Goal: Task Accomplishment & Management: Manage account settings

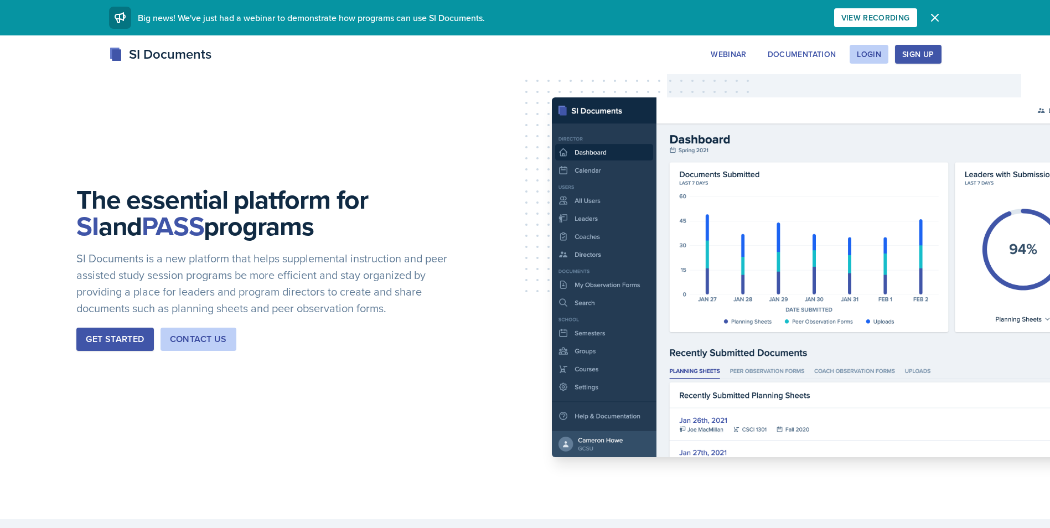
click at [861, 53] on div "Login" at bounding box center [869, 54] width 24 height 9
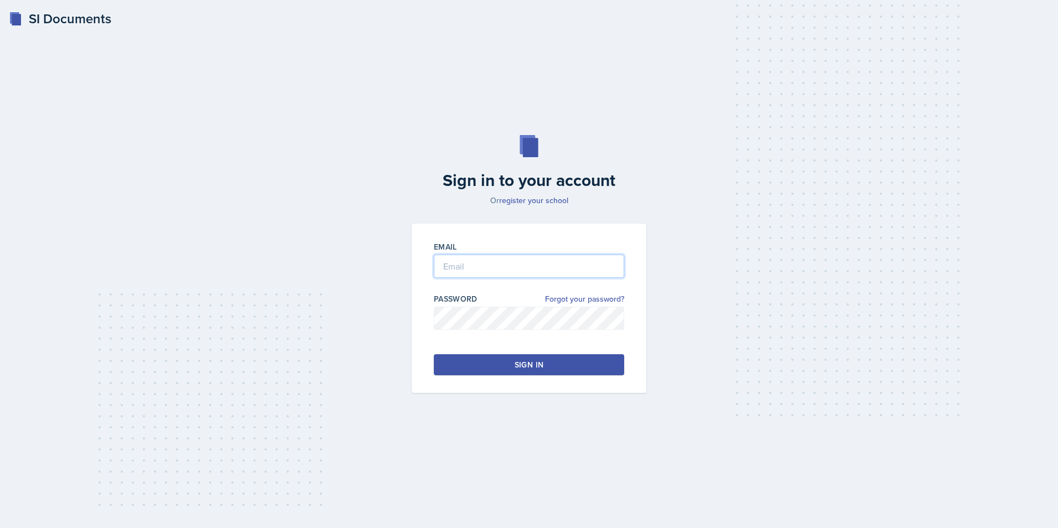
click at [476, 272] on input "email" at bounding box center [529, 266] width 190 height 23
type input "[EMAIL_ADDRESS][DOMAIN_NAME]"
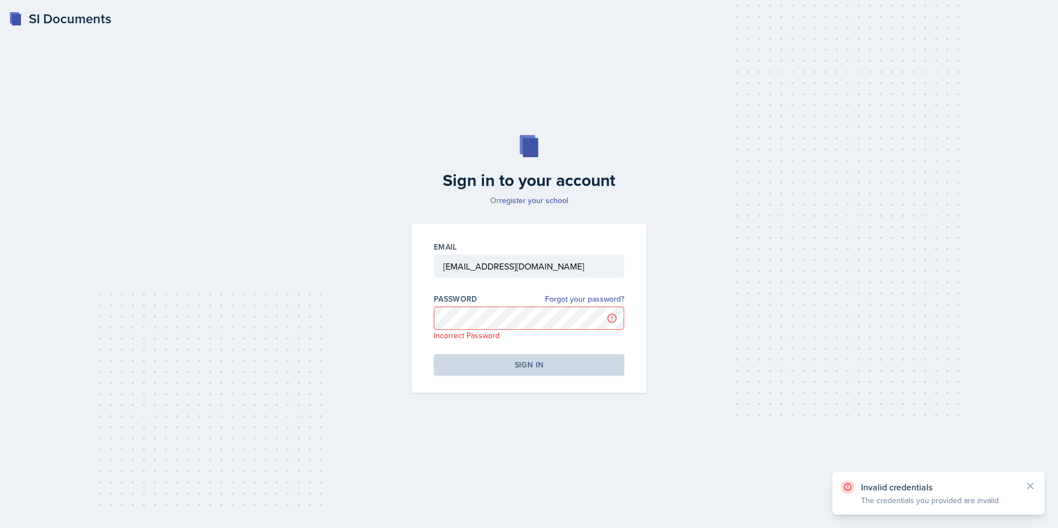
click at [1037, 485] on div "Invalid credentials The credentials you provided are invalid" at bounding box center [939, 493] width 213 height 43
click at [1030, 488] on icon at bounding box center [1031, 486] width 6 height 6
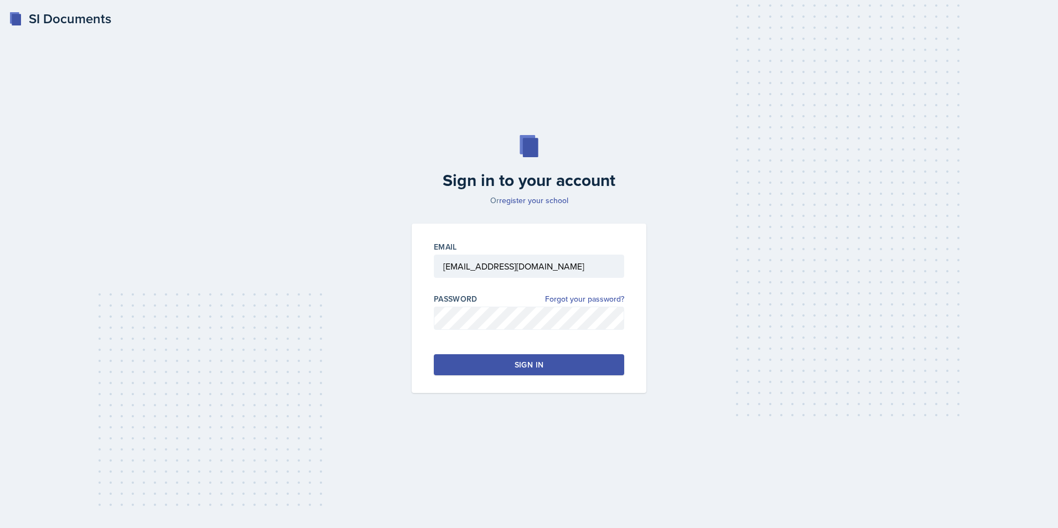
click at [481, 377] on div "Email [EMAIL_ADDRESS][DOMAIN_NAME] Password Forgot your password? Sign in" at bounding box center [529, 308] width 235 height 169
click at [477, 370] on button "Sign in" at bounding box center [529, 364] width 190 height 21
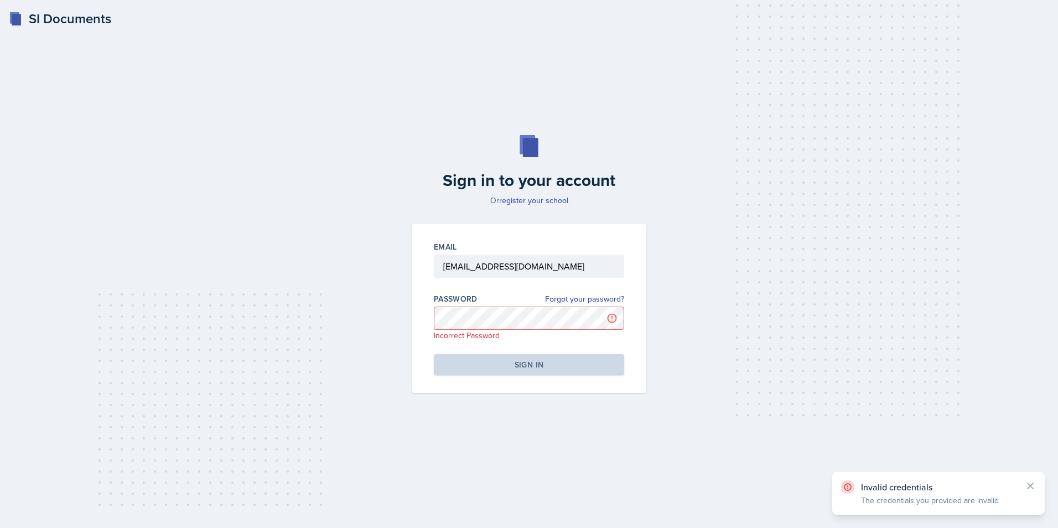
click at [641, 223] on div "Sign in to your account Or register your school Email [EMAIL_ADDRESS][DOMAIN_NA…" at bounding box center [529, 264] width 1023 height 329
click at [586, 297] on link "Forgot your password?" at bounding box center [584, 299] width 79 height 12
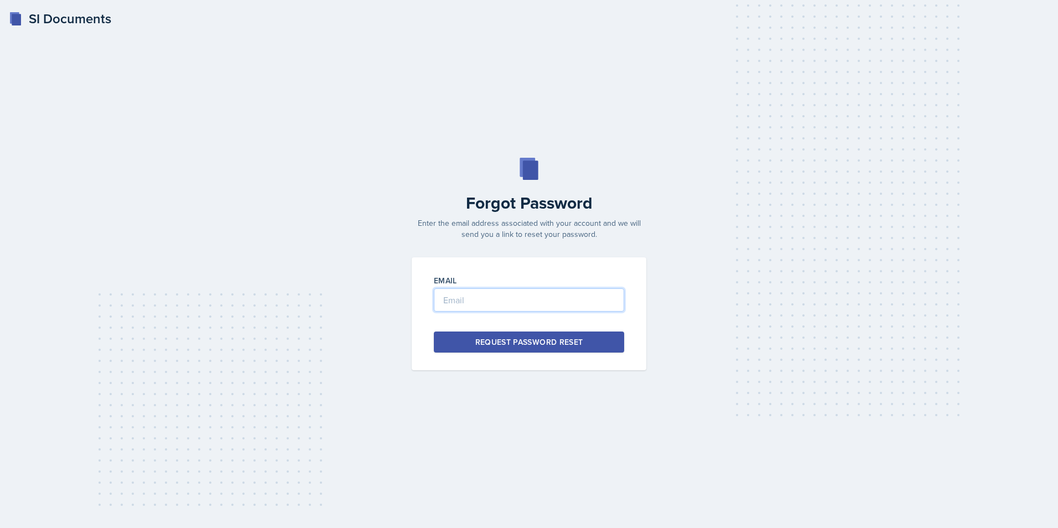
click at [457, 300] on input "email" at bounding box center [529, 299] width 190 height 23
type input "[EMAIL_ADDRESS][DOMAIN_NAME]"
click at [489, 343] on div "Request Password Reset" at bounding box center [530, 342] width 108 height 11
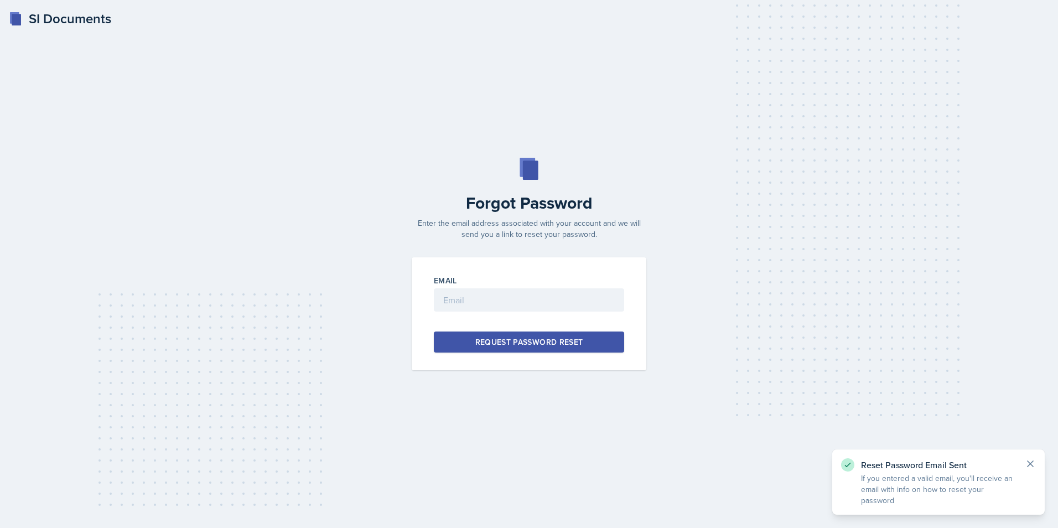
click at [1030, 463] on icon at bounding box center [1031, 464] width 6 height 6
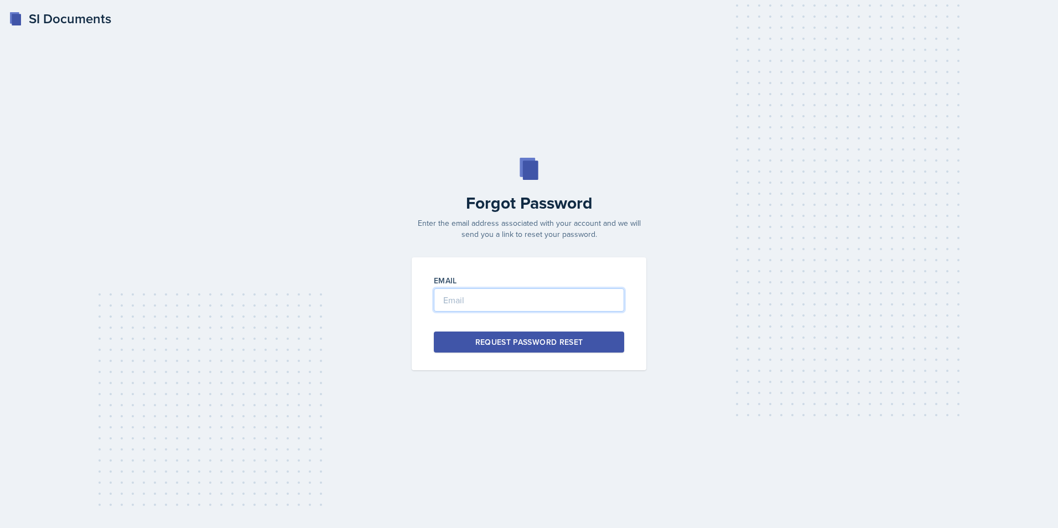
click at [457, 301] on input "email" at bounding box center [529, 299] width 190 height 23
type input "[EMAIL_ADDRESS][DOMAIN_NAME]"
click at [539, 340] on div "Request Password Reset" at bounding box center [530, 342] width 108 height 11
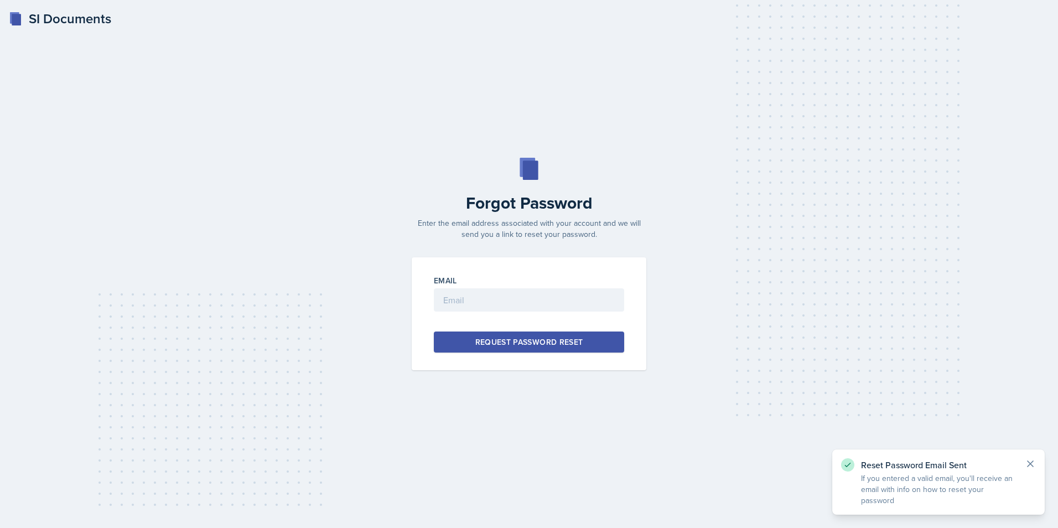
click at [1034, 468] on icon at bounding box center [1030, 463] width 11 height 11
click at [18, 7] on div "SI Documents Forgot Password Enter the email address associated with your accou…" at bounding box center [529, 264] width 1058 height 528
click at [14, 18] on rect at bounding box center [16, 20] width 9 height 12
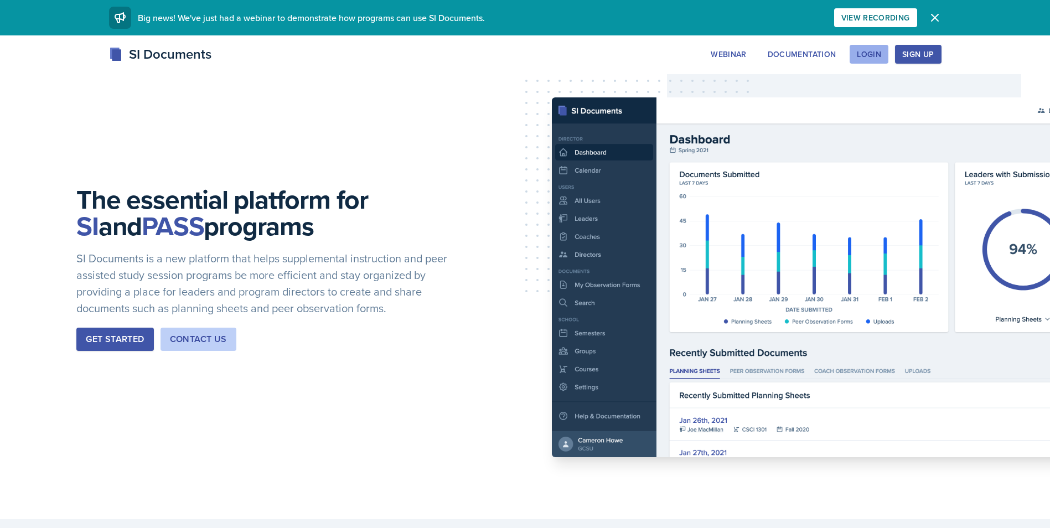
click at [869, 51] on div "Login" at bounding box center [869, 54] width 24 height 9
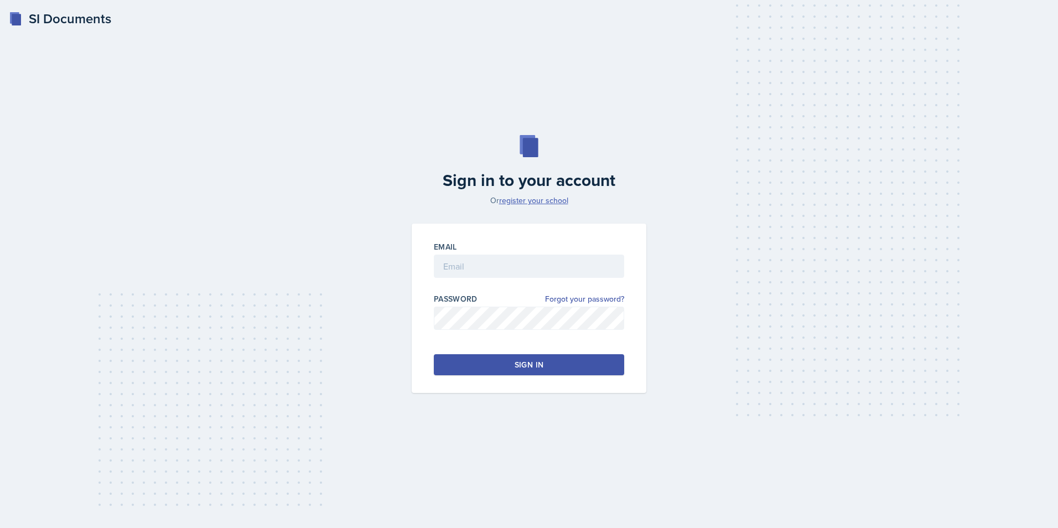
click at [536, 202] on link "register your school" at bounding box center [533, 200] width 69 height 11
click at [457, 266] on input "email" at bounding box center [529, 266] width 190 height 23
type input "[EMAIL_ADDRESS][DOMAIN_NAME]"
click at [430, 286] on div "Email [EMAIL_ADDRESS][DOMAIN_NAME] Password Forgot your password? Sign in" at bounding box center [529, 308] width 235 height 169
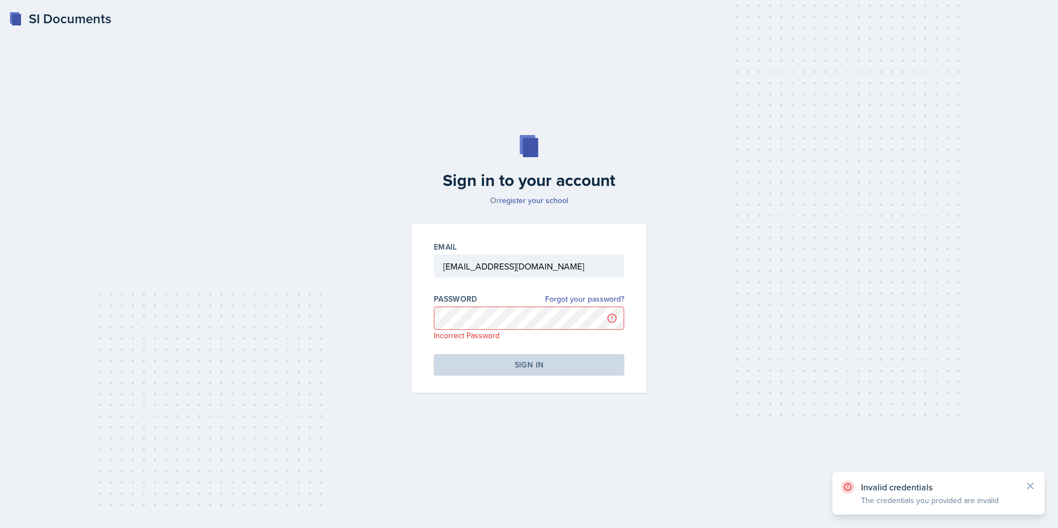
click at [932, 492] on p "Invalid credentials" at bounding box center [938, 487] width 155 height 11
click at [1027, 483] on icon at bounding box center [1030, 486] width 11 height 11
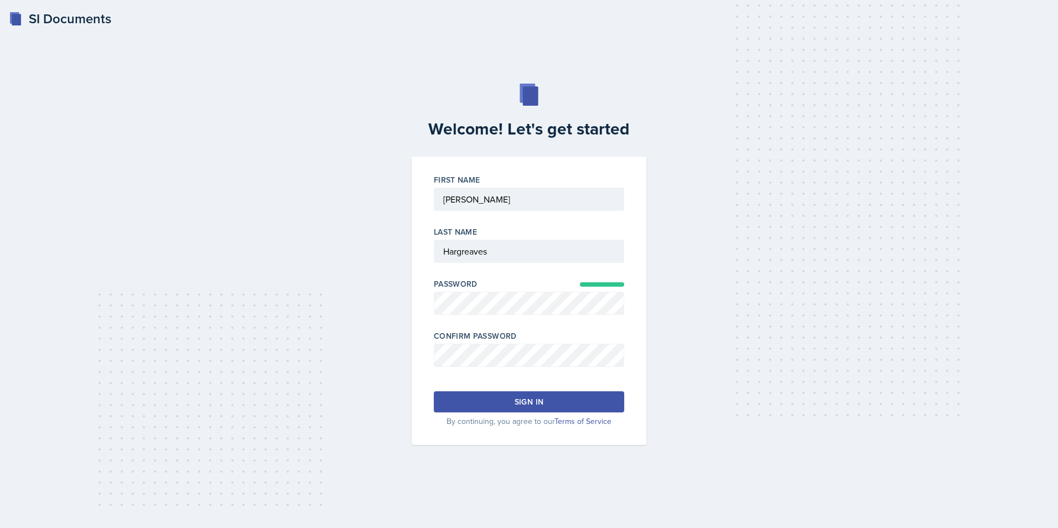
click at [483, 369] on div at bounding box center [529, 372] width 190 height 11
click at [540, 395] on button "Sign in" at bounding box center [529, 401] width 190 height 21
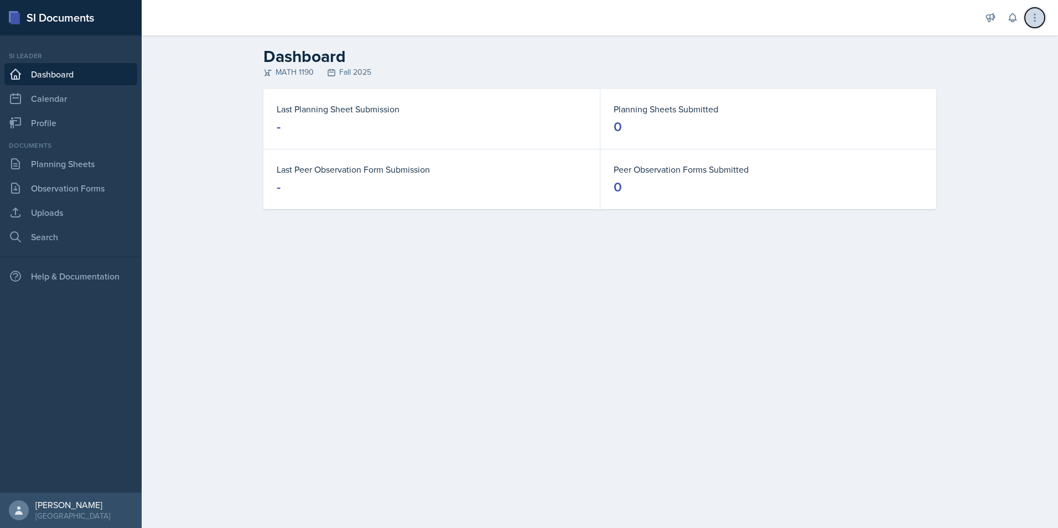
click at [1030, 16] on icon at bounding box center [1035, 17] width 11 height 11
click at [819, 58] on h2 "Dashboard" at bounding box center [600, 57] width 673 height 20
